Goal: Task Accomplishment & Management: Manage account settings

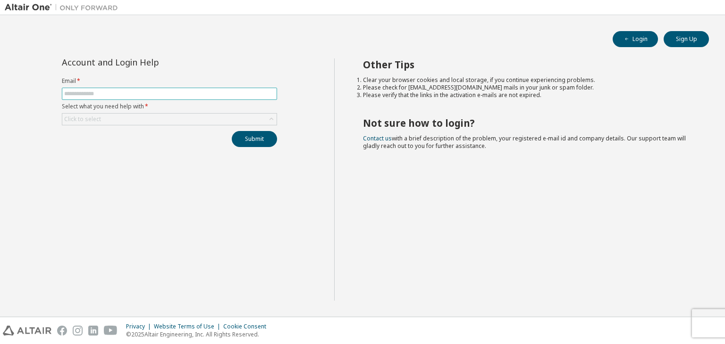
click at [140, 89] on span at bounding box center [169, 94] width 215 height 12
click at [140, 94] on input "text" at bounding box center [169, 94] width 210 height 8
click at [239, 70] on div "Account and Login Help Email * Select what you need help with * Click to select…" at bounding box center [169, 102] width 226 height 89
click at [222, 117] on div "Click to select" at bounding box center [169, 119] width 214 height 11
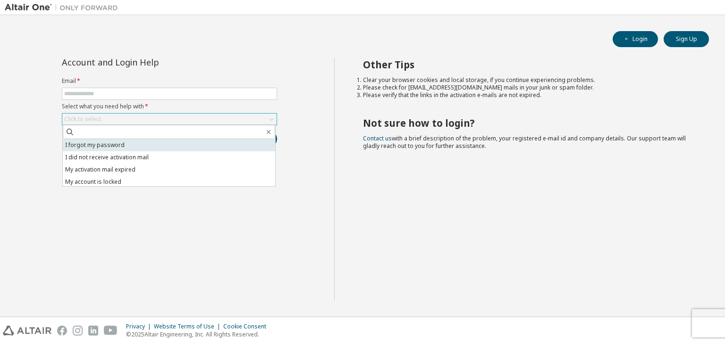
click at [185, 148] on li "I forgot my password" at bounding box center [169, 145] width 212 height 12
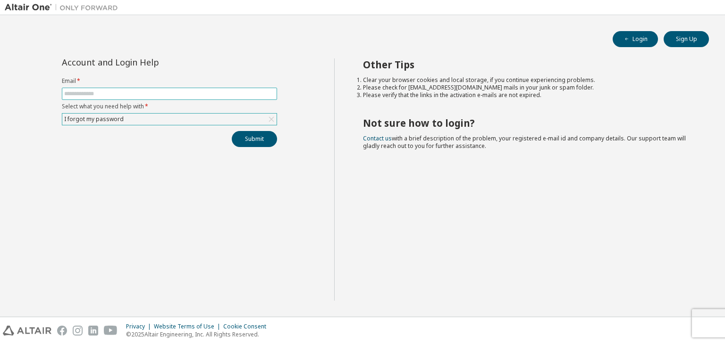
click at [230, 94] on input "text" at bounding box center [169, 94] width 210 height 8
click at [161, 90] on input "text" at bounding box center [169, 94] width 210 height 8
paste input "**********"
type input "**********"
click at [232, 131] on button "Submit" at bounding box center [254, 139] width 45 height 16
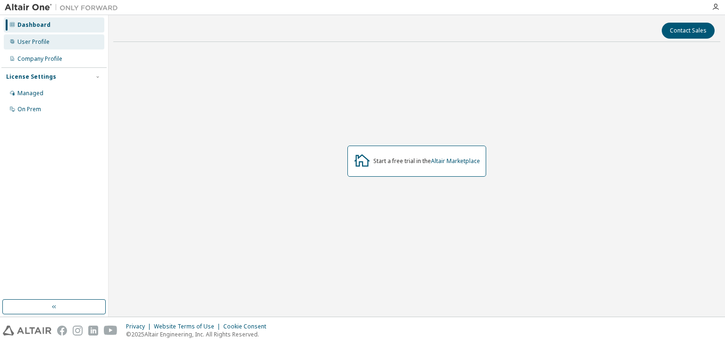
click at [33, 42] on div "User Profile" at bounding box center [33, 42] width 32 height 8
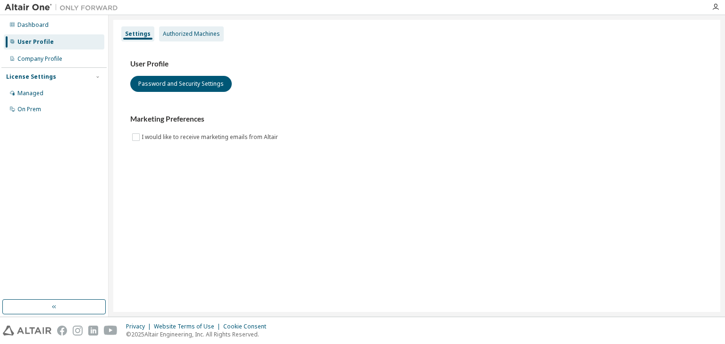
click at [183, 35] on div "Authorized Machines" at bounding box center [191, 34] width 57 height 8
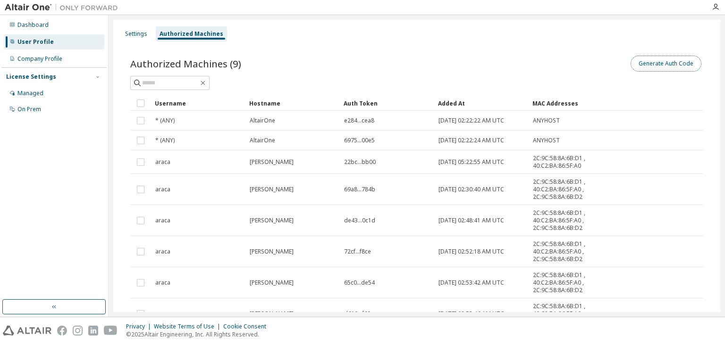
click at [654, 57] on button "Generate Auth Code" at bounding box center [665, 64] width 71 height 16
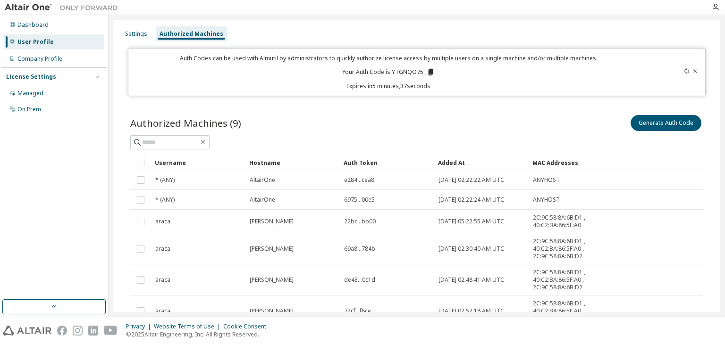
click at [23, 46] on div "User Profile" at bounding box center [54, 41] width 100 height 15
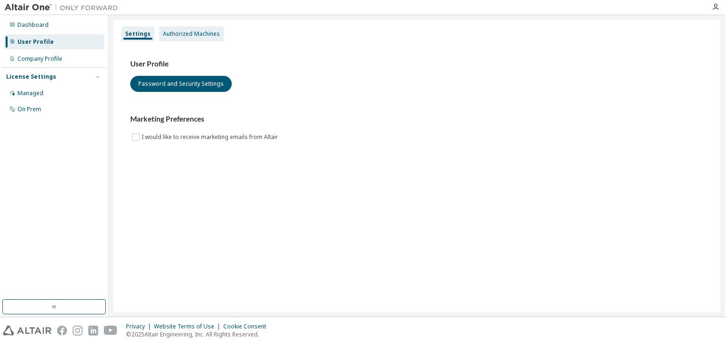
click at [173, 32] on div "Authorized Machines" at bounding box center [191, 34] width 57 height 8
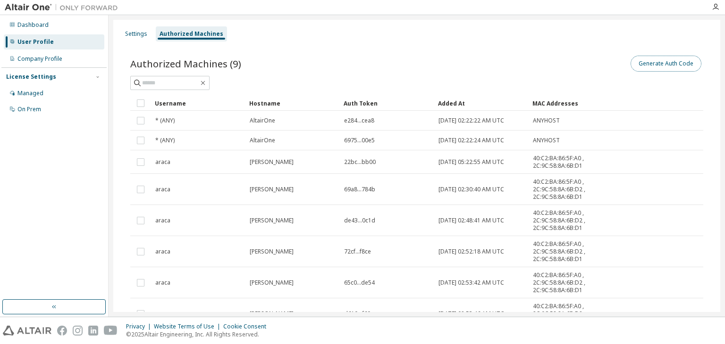
click at [680, 63] on button "Generate Auth Code" at bounding box center [665, 64] width 71 height 16
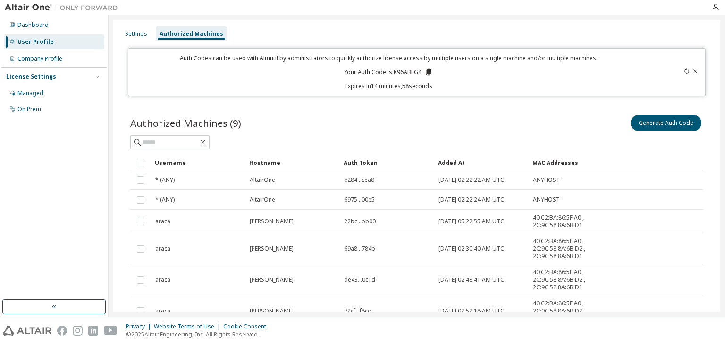
click at [424, 71] on icon at bounding box center [428, 72] width 8 height 8
